Goal: Transaction & Acquisition: Subscribe to service/newsletter

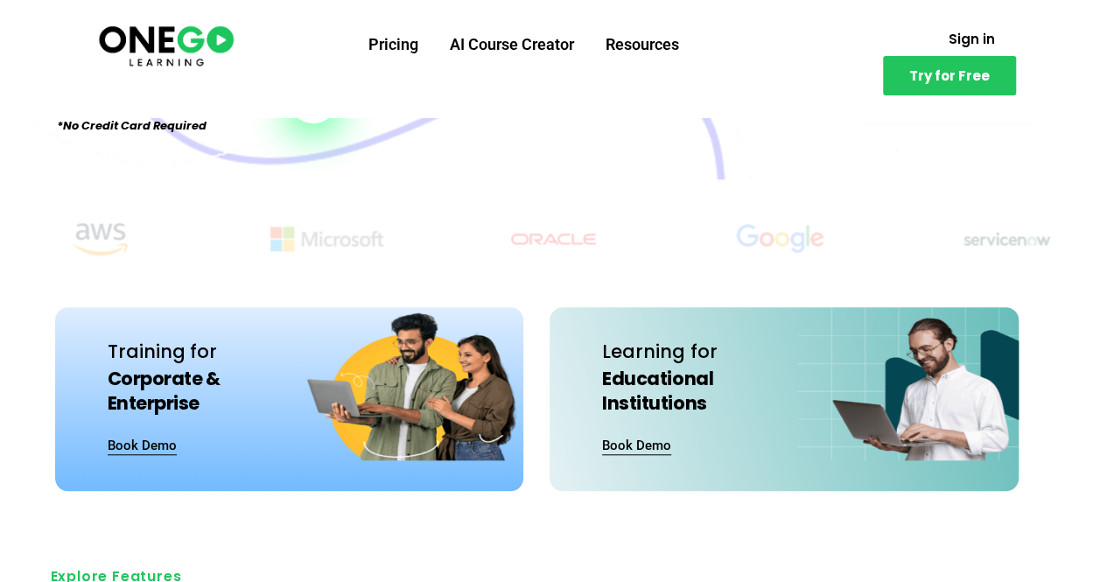
scroll to position [438, 0]
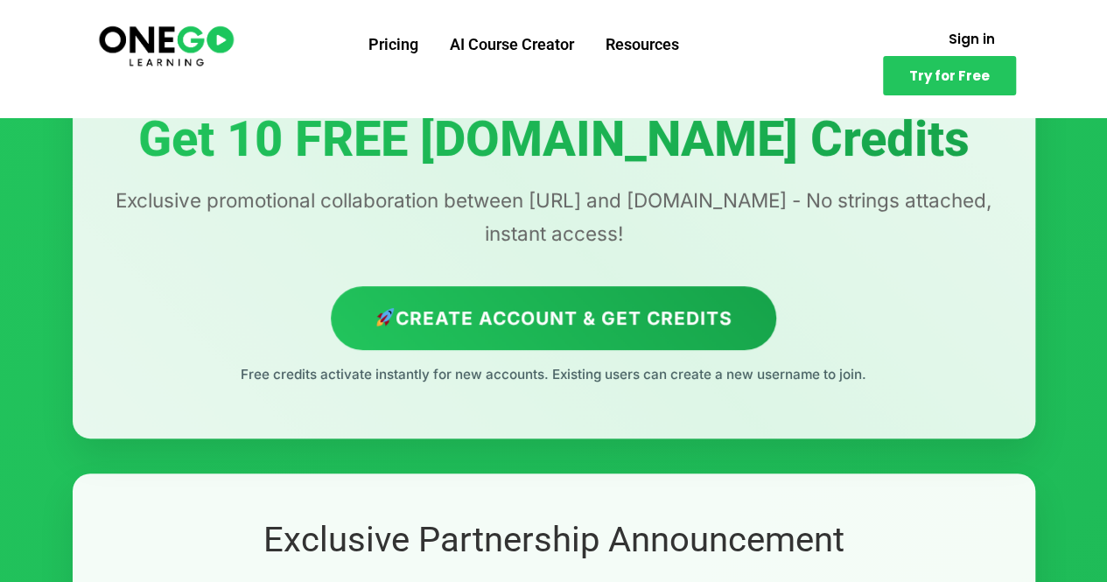
scroll to position [175, 0]
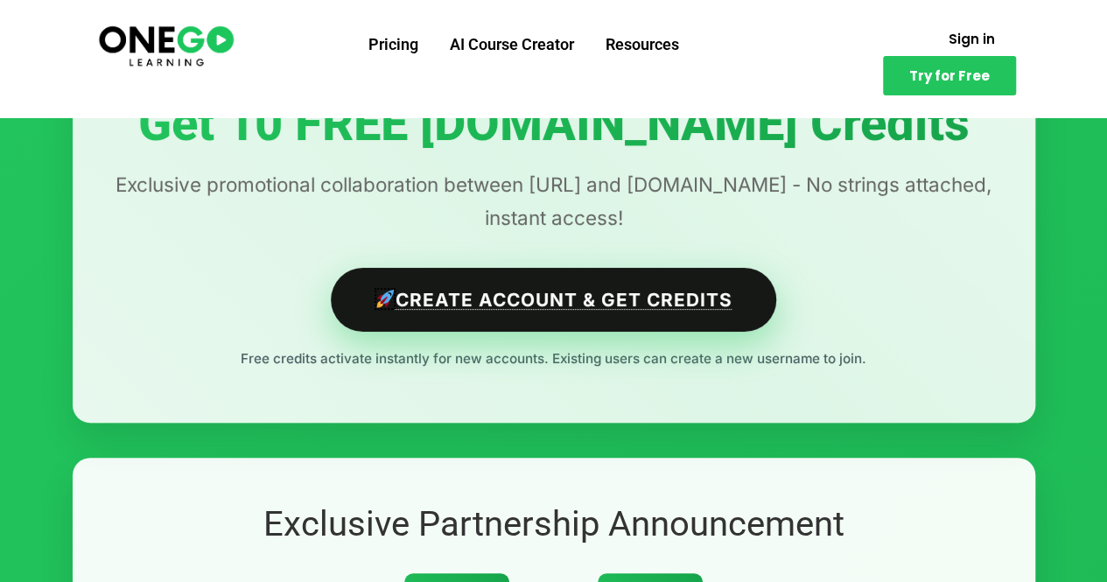
click at [459, 303] on link "Create Account & Get Credits" at bounding box center [554, 300] width 446 height 64
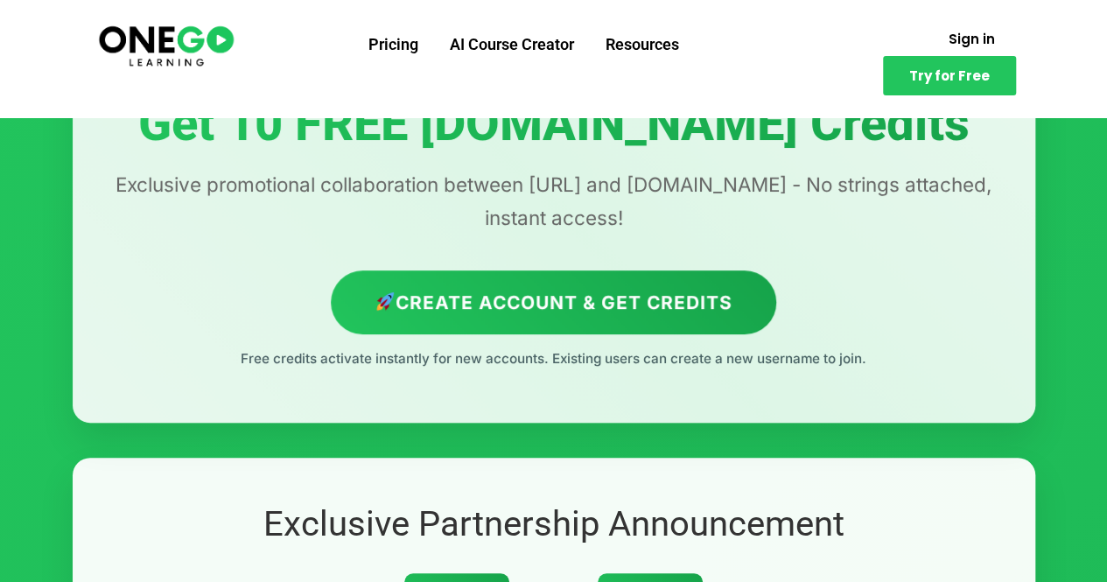
click at [727, 400] on div "Exclusive Partnership Offer Get 10 FREE Lovable.dev Credits Exclusive promotion…" at bounding box center [554, 204] width 963 height 436
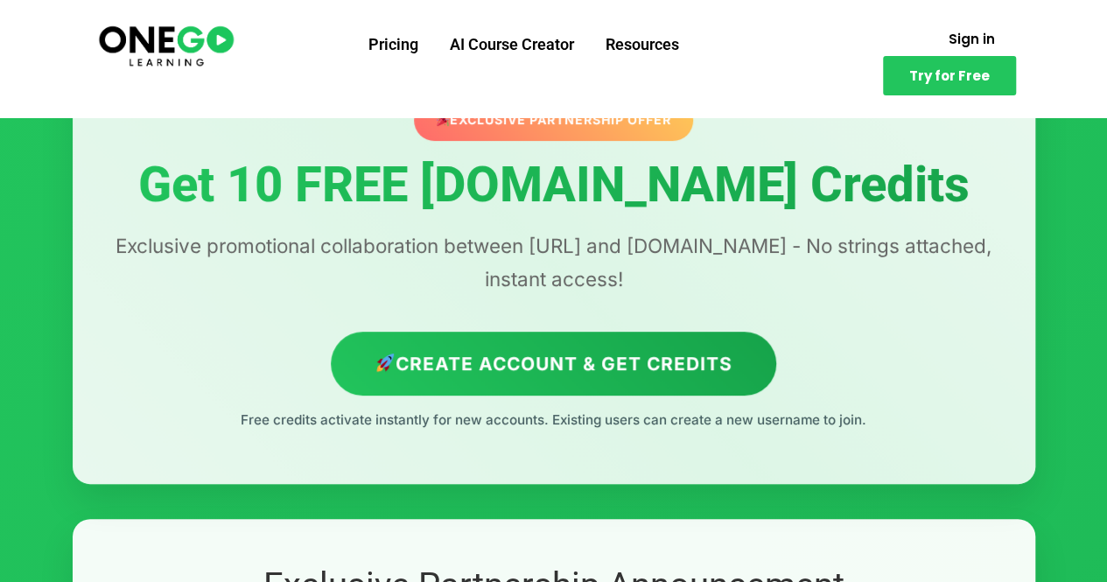
scroll to position [88, 0]
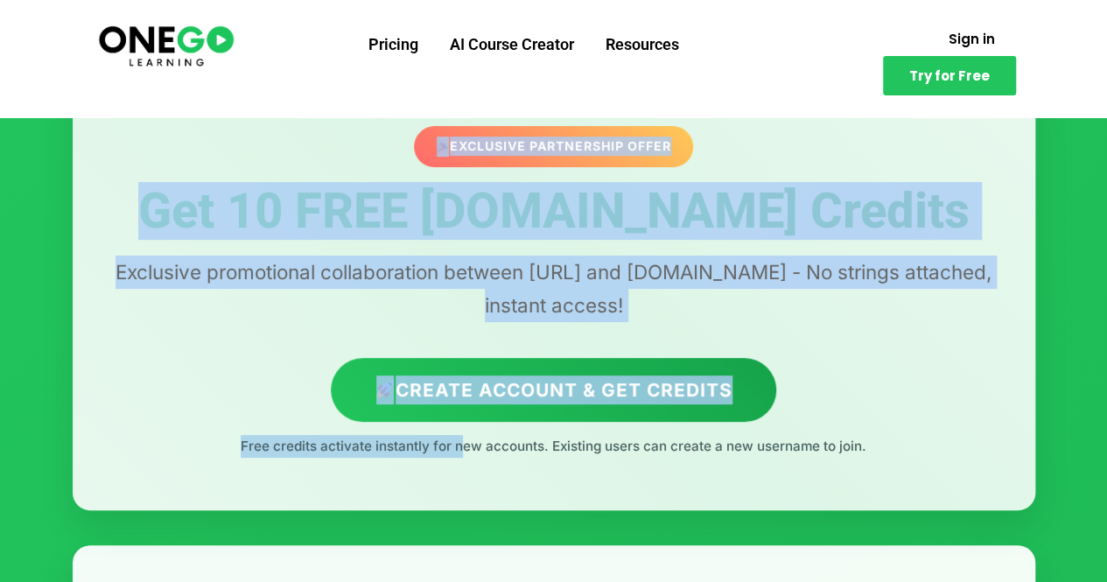
drag, startPoint x: 457, startPoint y: 446, endPoint x: 691, endPoint y: 461, distance: 234.3
click at [691, 461] on div "Exclusive Partnership Offer Get 10 FREE Lovable.dev Credits Exclusive promotion…" at bounding box center [554, 292] width 963 height 436
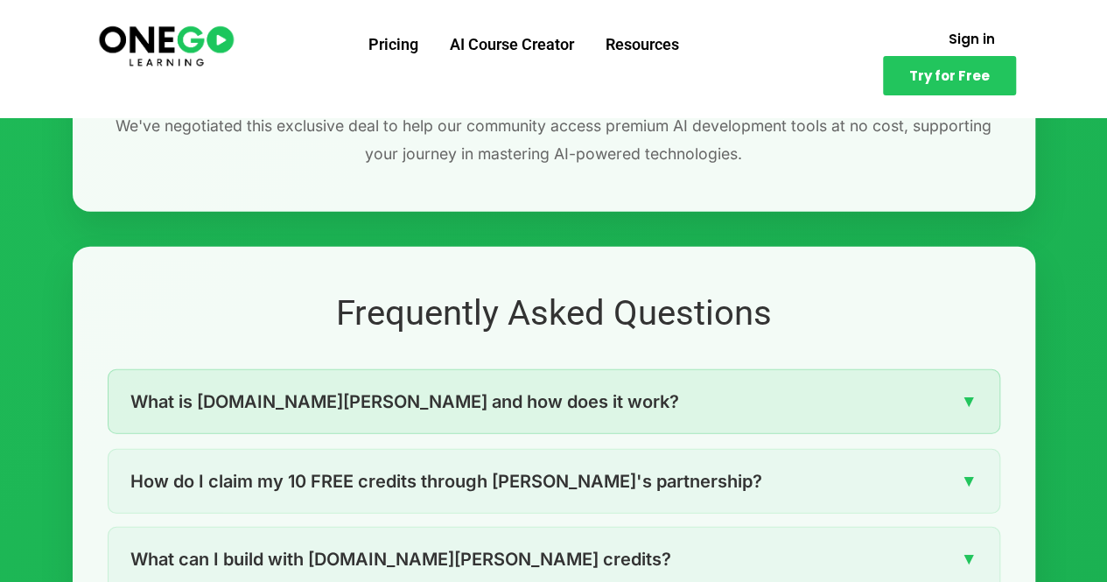
scroll to position [2276, 0]
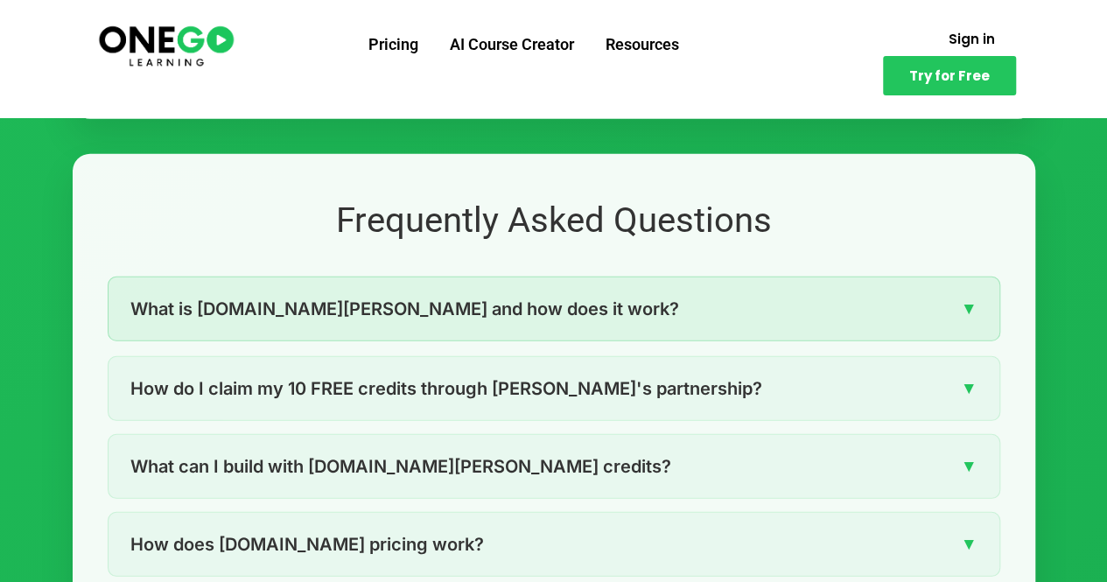
click at [565, 318] on div "What is Lovable.dev and how does it work? ▼" at bounding box center [554, 308] width 891 height 63
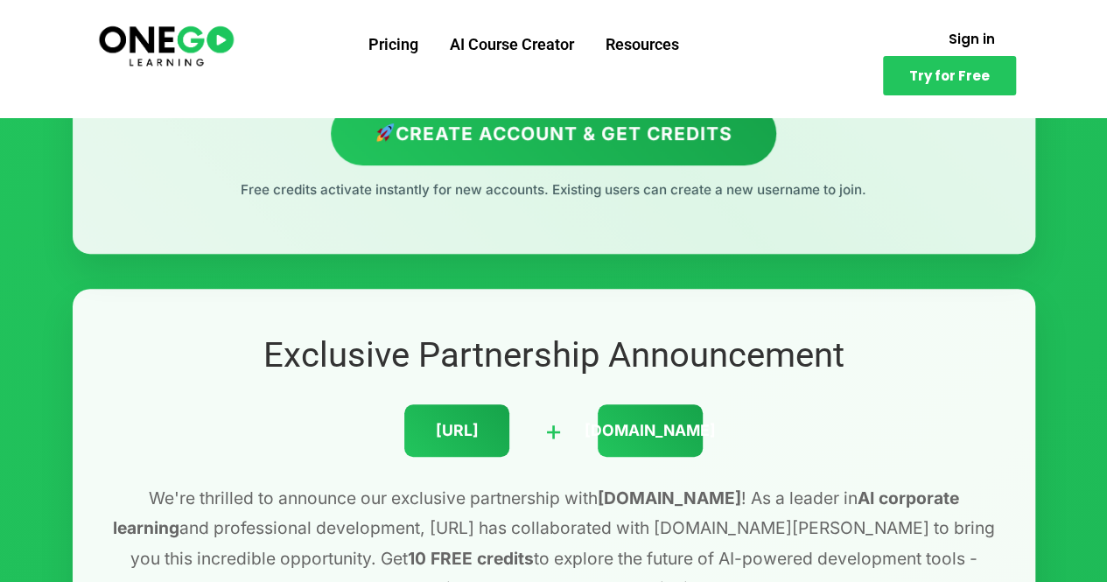
scroll to position [263, 0]
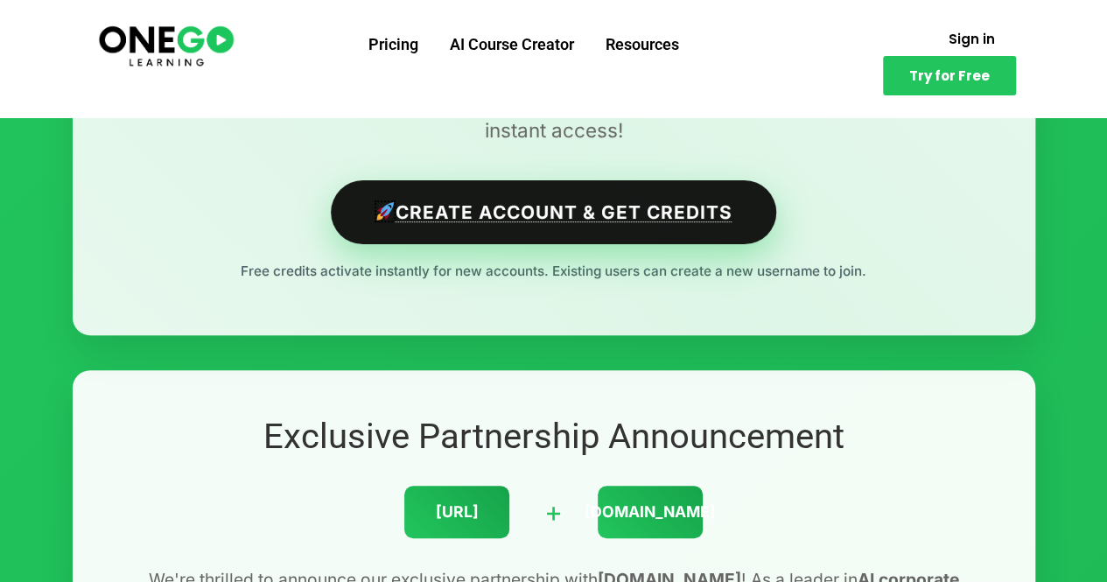
click at [632, 206] on link "Create Account & Get Credits" at bounding box center [554, 212] width 446 height 64
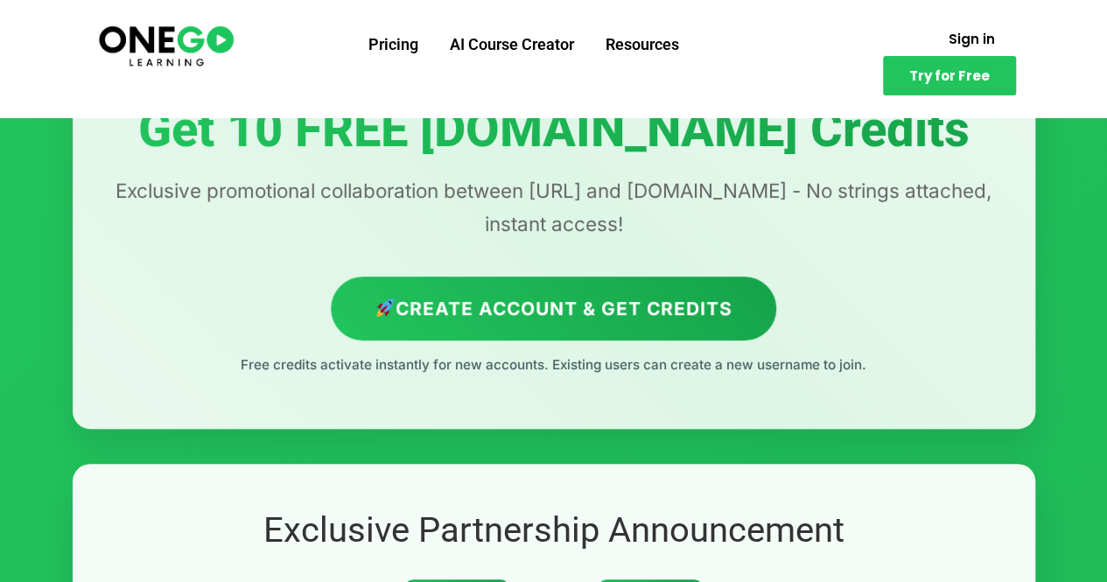
scroll to position [263, 0]
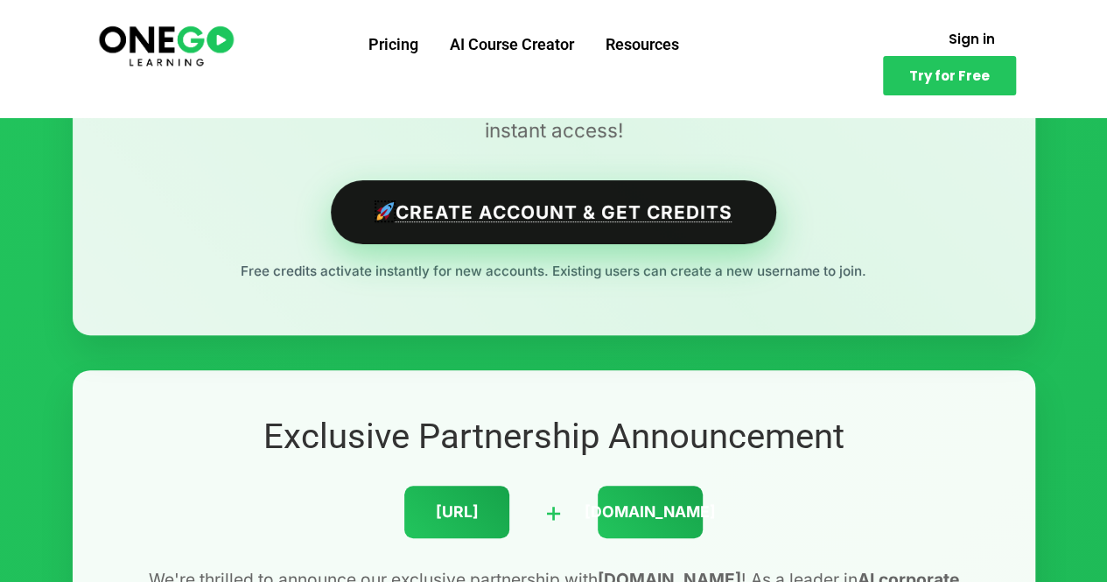
click at [622, 241] on link "Create Account & Get Credits" at bounding box center [554, 212] width 446 height 64
